Goal: Task Accomplishment & Management: Manage account settings

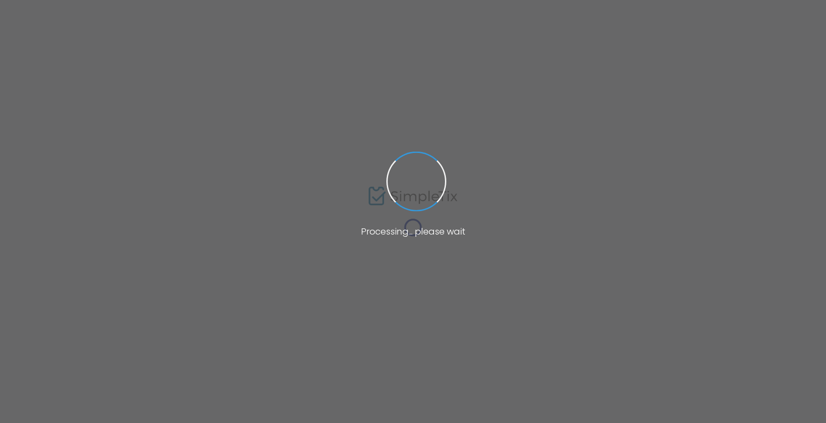
type input "[GEOGRAPHIC_DATA][DEMOGRAPHIC_DATA]"
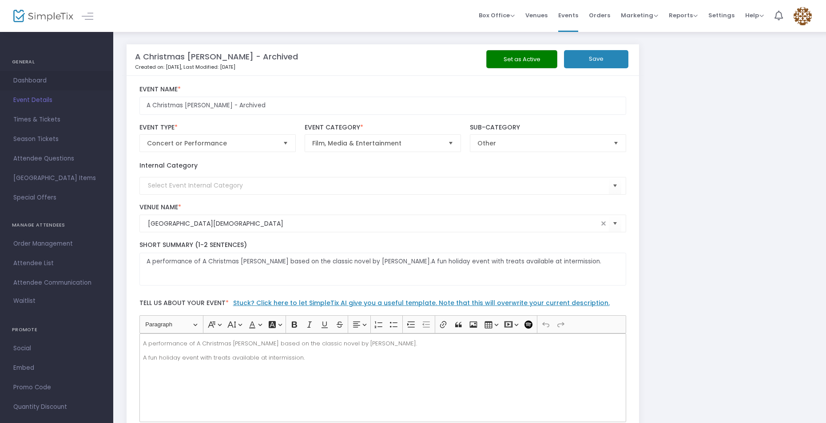
click at [47, 85] on span "Dashboard" at bounding box center [56, 81] width 87 height 12
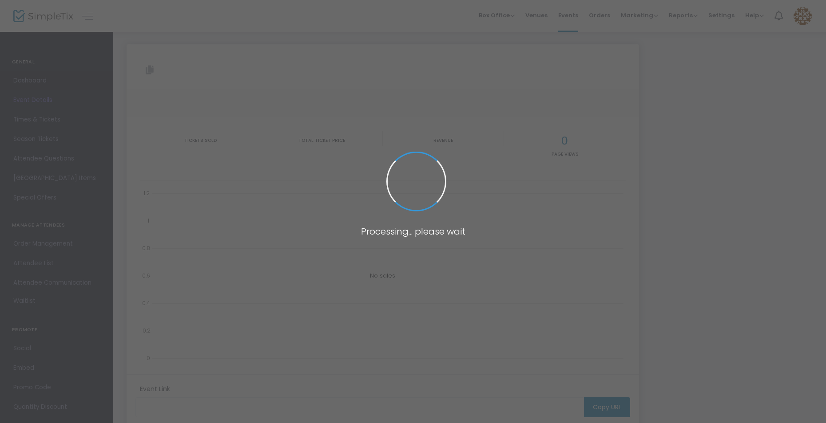
type input "[URL][DOMAIN_NAME][PERSON_NAME]"
type input "A Christmas [PERSON_NAME] - Archived"
type textarea "A performance of A Christmas [PERSON_NAME] based on the classic novel by [PERSO…"
type input "Buy Tickets"
type input "[GEOGRAPHIC_DATA][DEMOGRAPHIC_DATA]"
